Goal: Browse casually

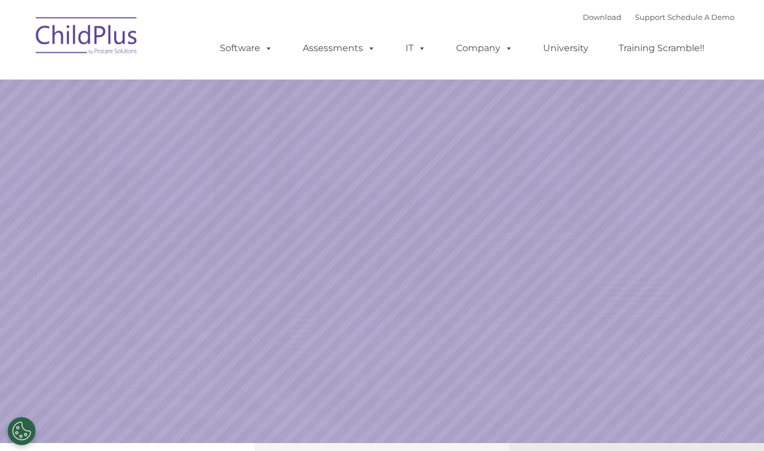
select select "MEDIUM"
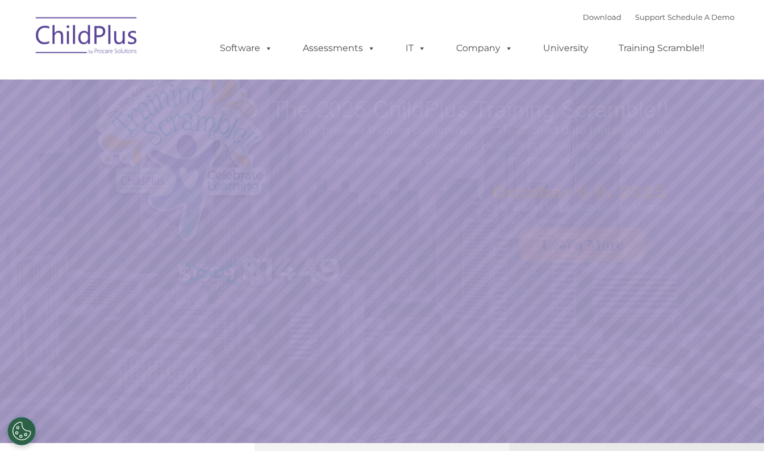
select select "MEDIUM"
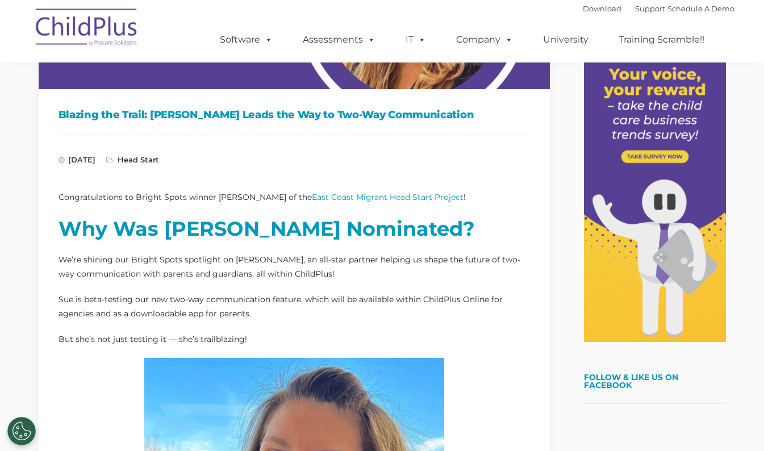
scroll to position [143, 0]
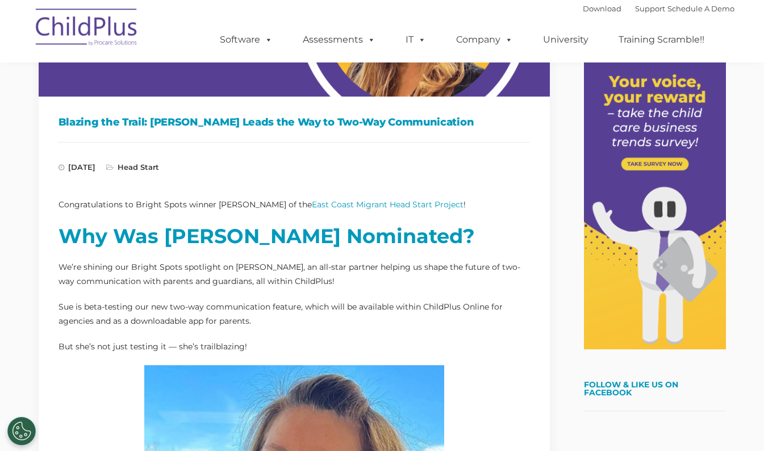
click at [78, 23] on img at bounding box center [87, 29] width 114 height 57
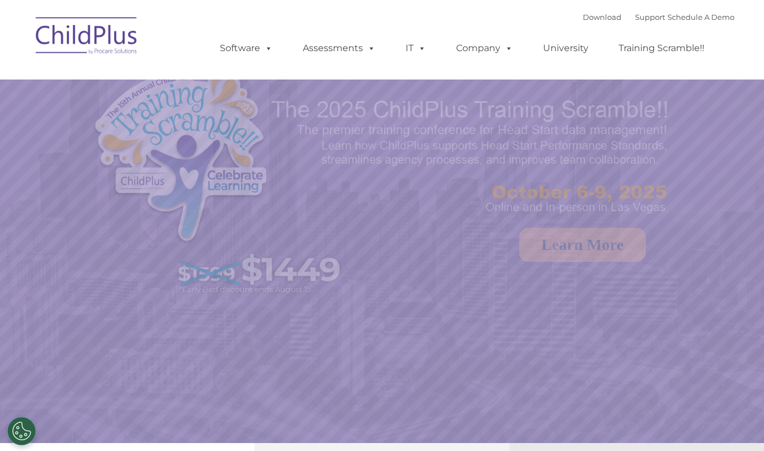
select select "MEDIUM"
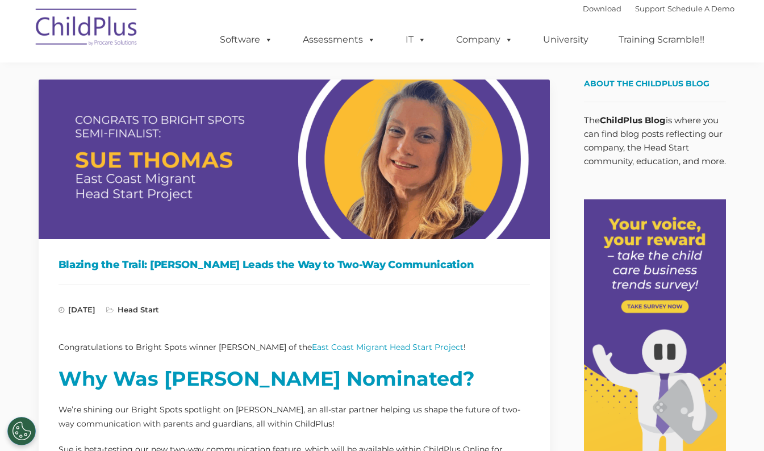
scroll to position [143, 0]
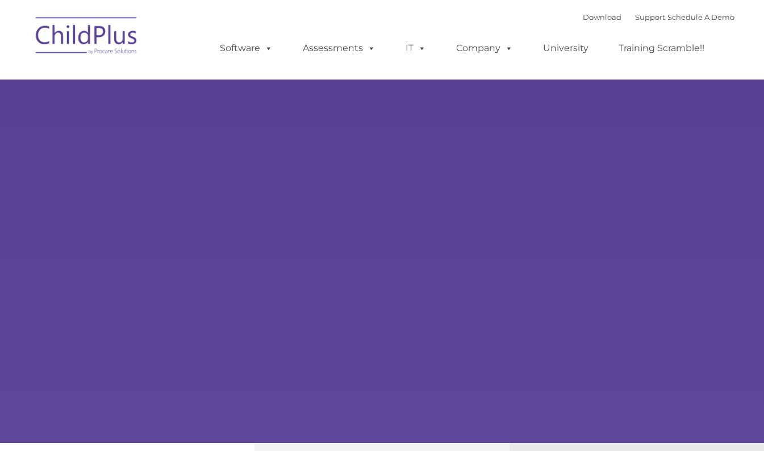
type input ""
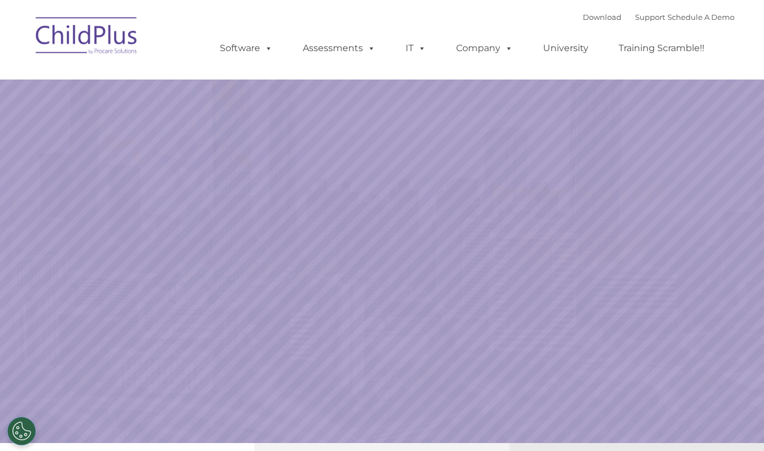
select select "MEDIUM"
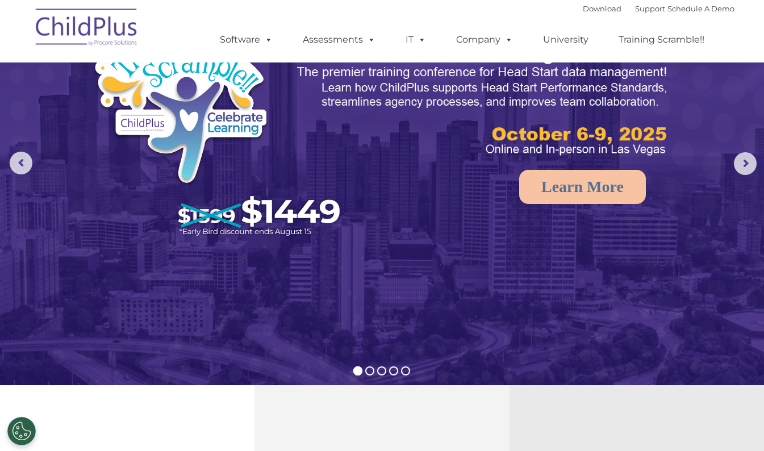
scroll to position [55, 0]
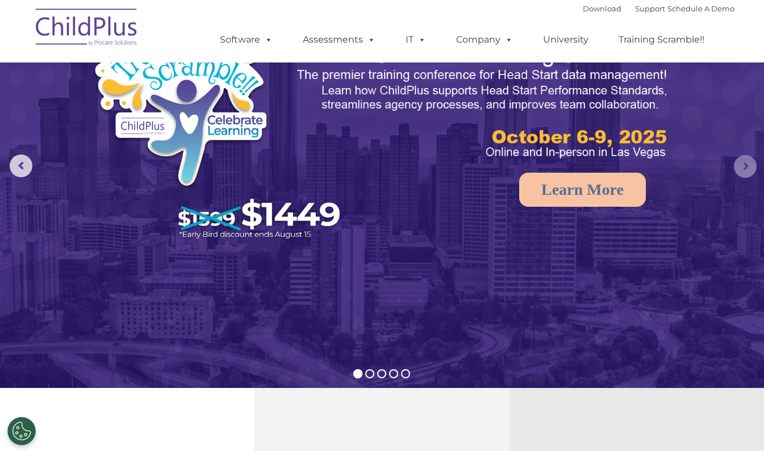
click at [742, 169] on rs-arrow at bounding box center [745, 166] width 23 height 23
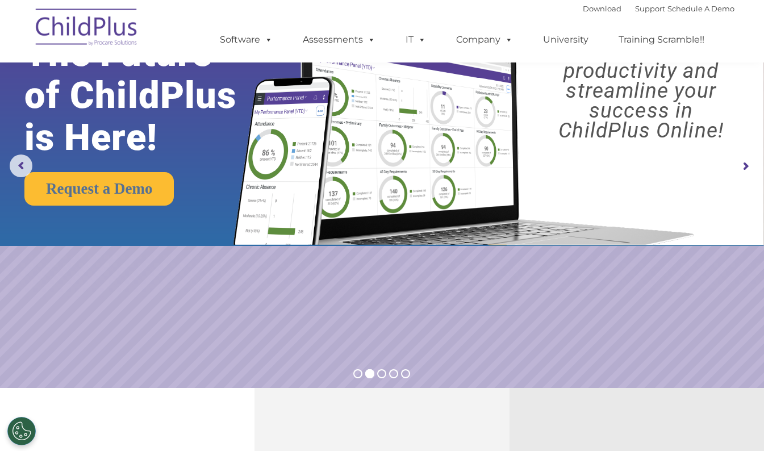
click at [742, 169] on rs-arrow at bounding box center [745, 166] width 23 height 23
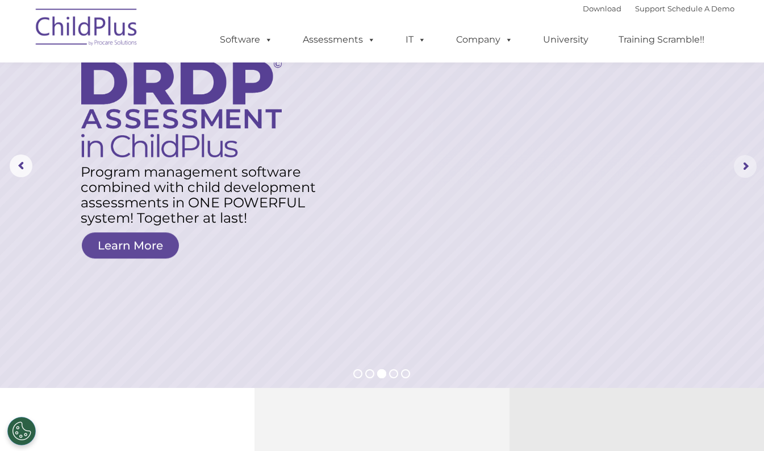
click at [742, 169] on rs-arrow at bounding box center [745, 166] width 23 height 23
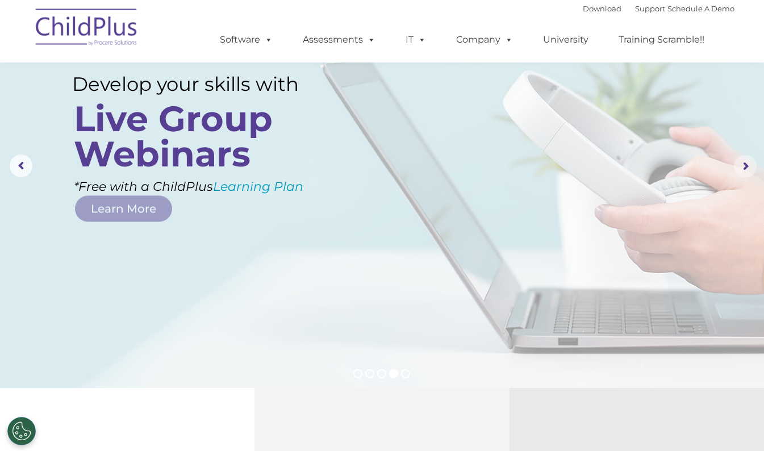
click at [742, 169] on rs-arrow at bounding box center [745, 166] width 23 height 23
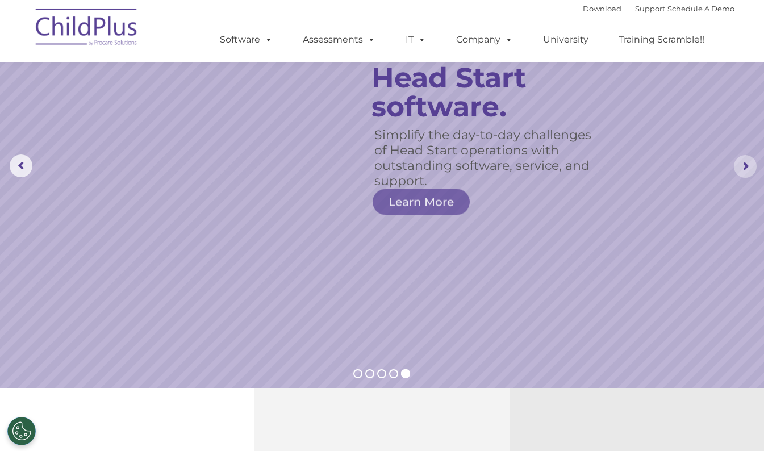
click at [742, 169] on rs-arrow at bounding box center [745, 166] width 23 height 23
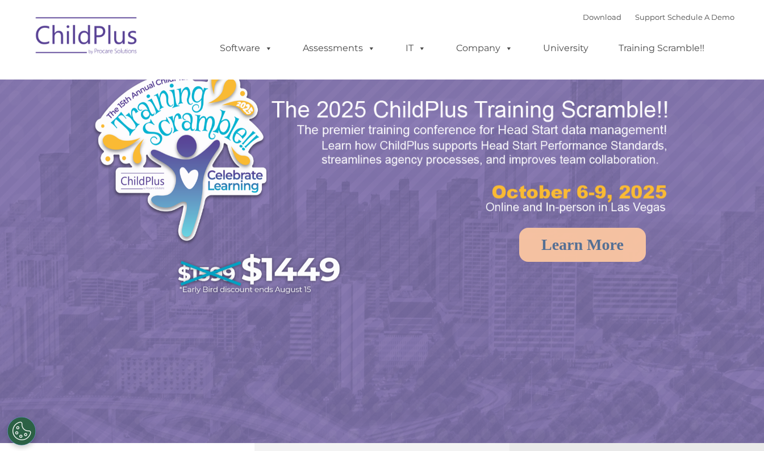
select select "MEDIUM"
